Goal: Transaction & Acquisition: Purchase product/service

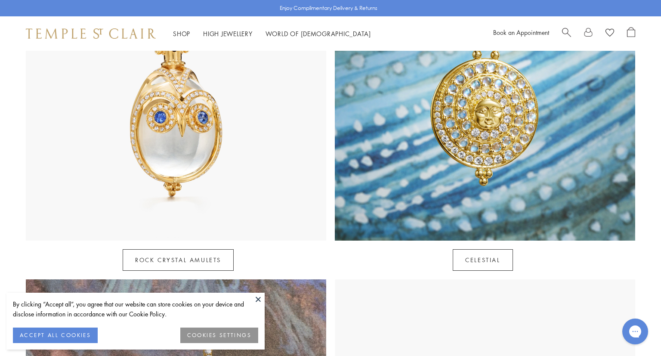
scroll to position [636, 0]
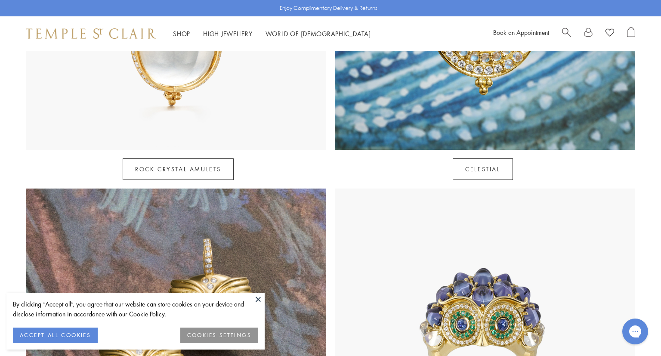
click at [68, 336] on button "ACCEPT ALL COOKIES" at bounding box center [55, 334] width 85 height 15
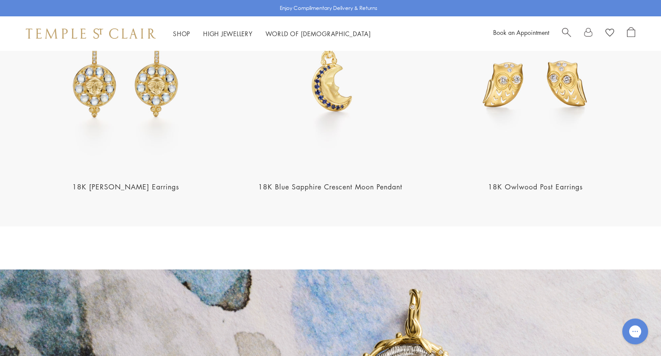
scroll to position [1362, 0]
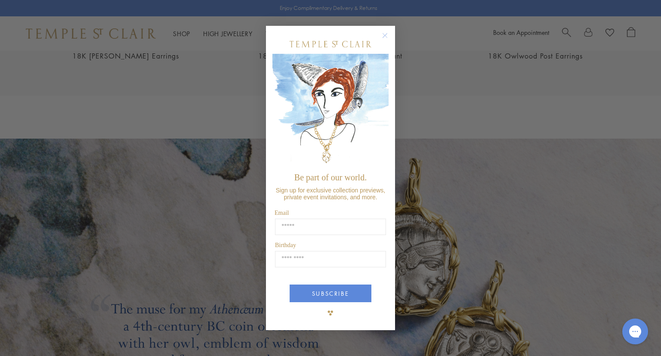
click at [388, 36] on circle "Close dialog" at bounding box center [385, 35] width 10 height 10
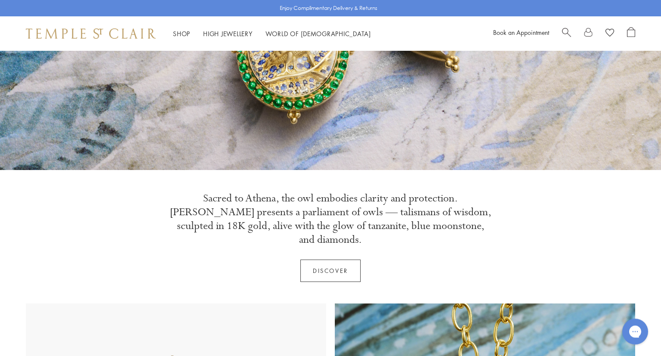
scroll to position [181, 0]
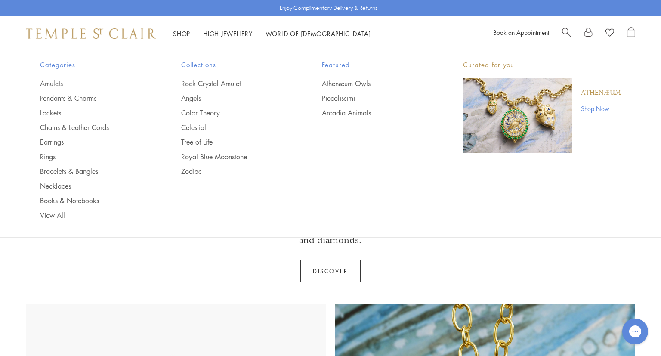
click at [181, 34] on link "Shop Shop" at bounding box center [181, 33] width 17 height 9
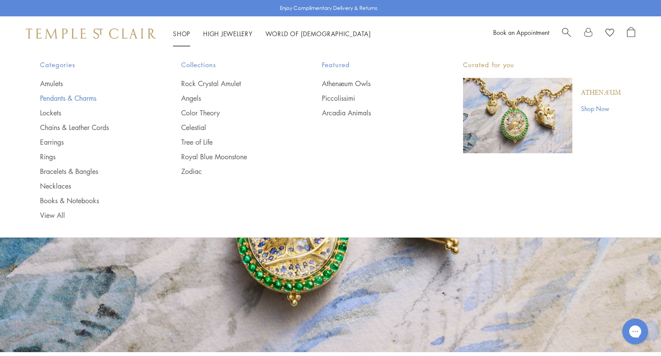
click at [65, 99] on link "Pendants & Charms" at bounding box center [93, 97] width 107 height 9
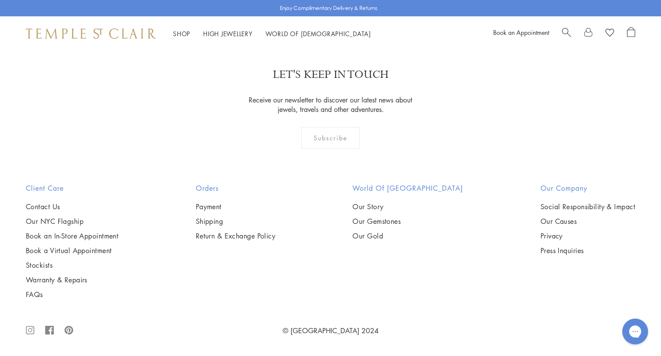
scroll to position [2089, 0]
click at [0, 0] on img at bounding box center [0, 0] width 0 height 0
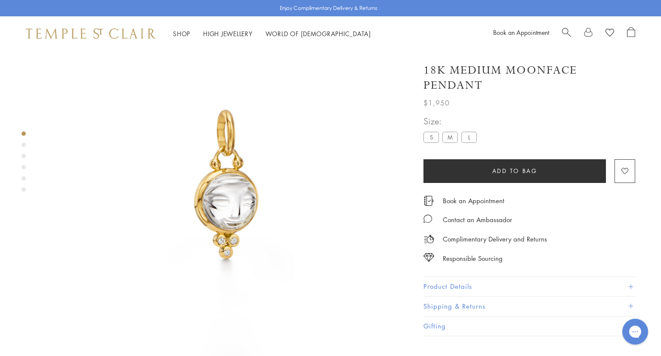
scroll to position [51, 0]
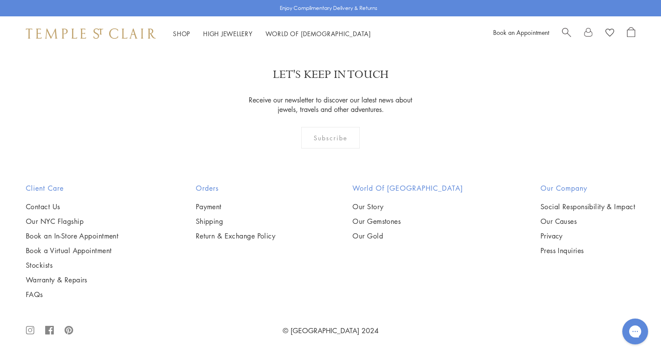
scroll to position [3633, 0]
click at [0, 0] on img at bounding box center [0, 0] width 0 height 0
